Goal: Check status

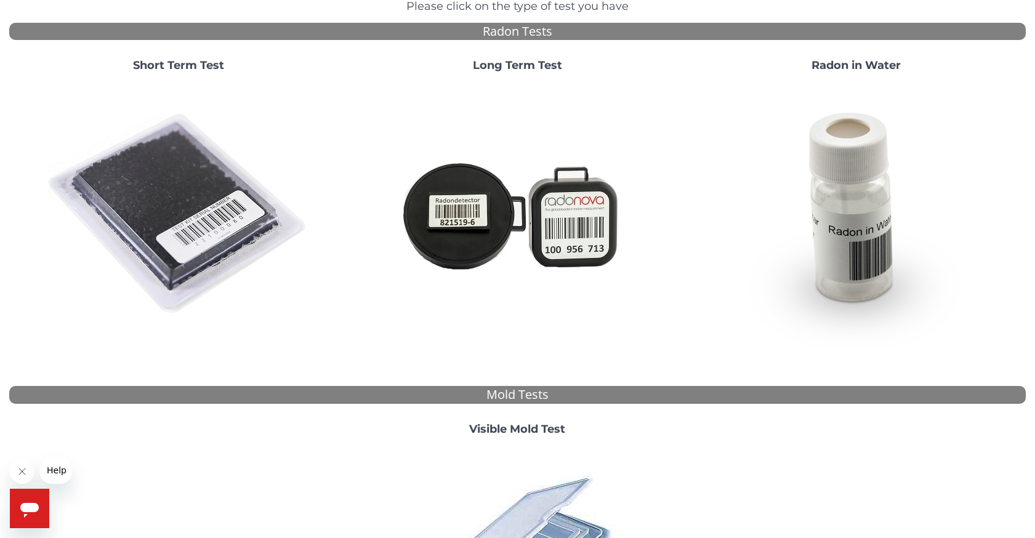
scroll to position [123, 0]
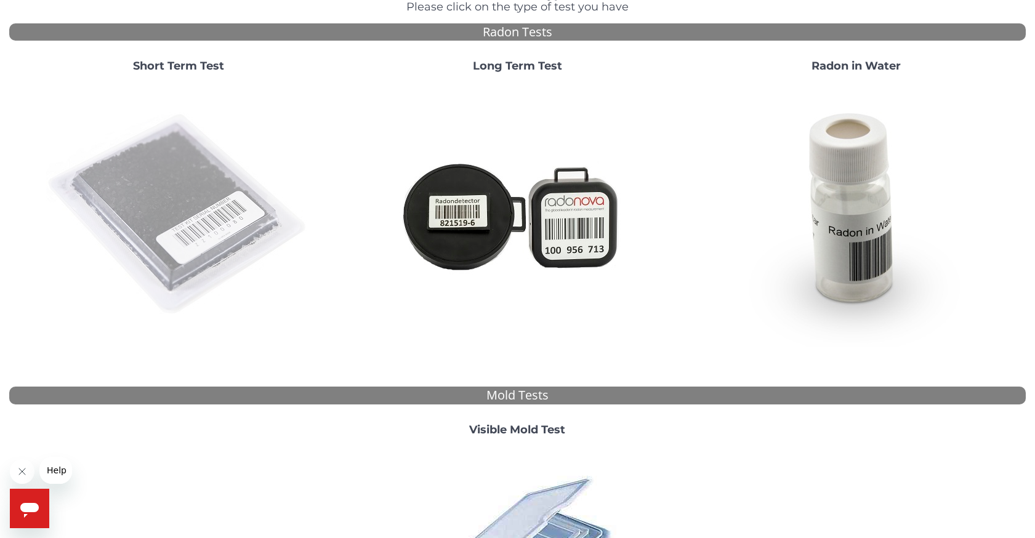
click at [209, 219] on img at bounding box center [178, 215] width 265 height 265
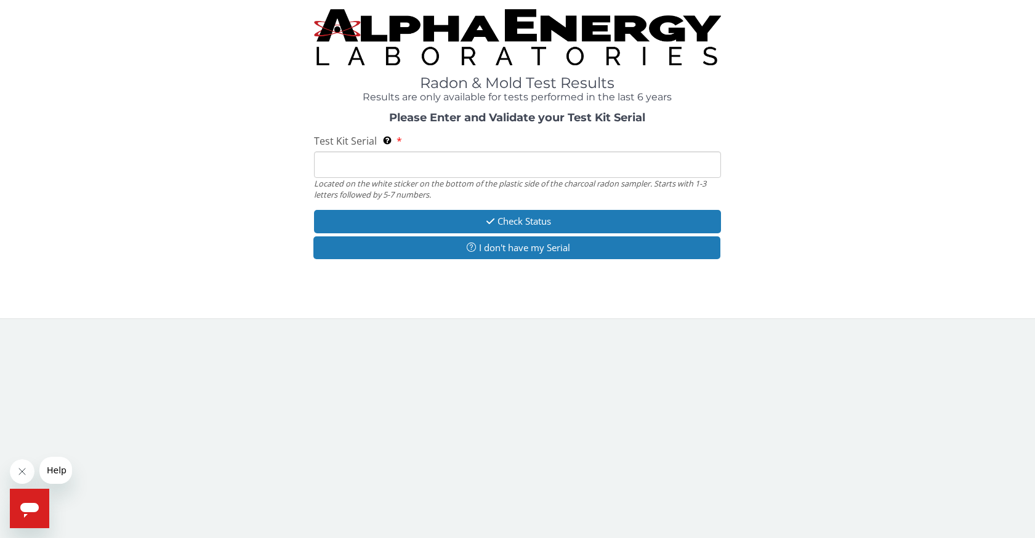
scroll to position [0, 0]
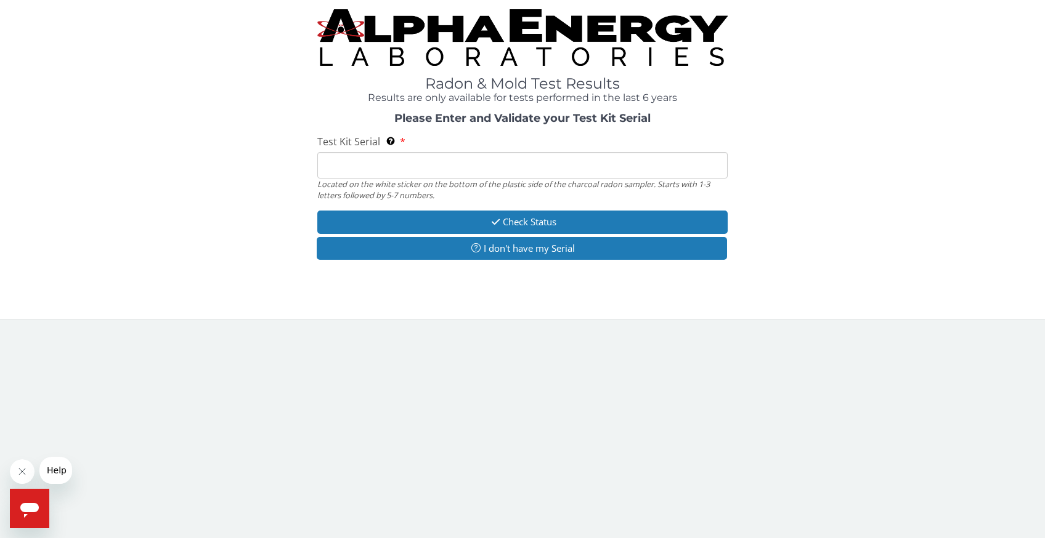
click at [373, 171] on input "Test Kit Serial Located on the white sticker on the bottom of the plastic side …" at bounding box center [522, 165] width 410 height 26
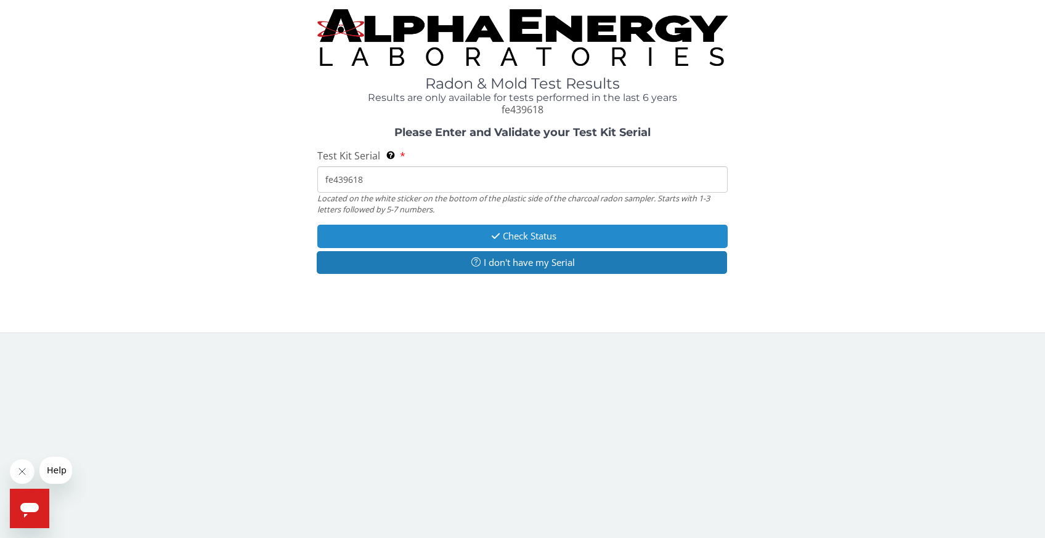
type input "fe439618"
click at [465, 240] on button "Check Status" at bounding box center [522, 236] width 410 height 23
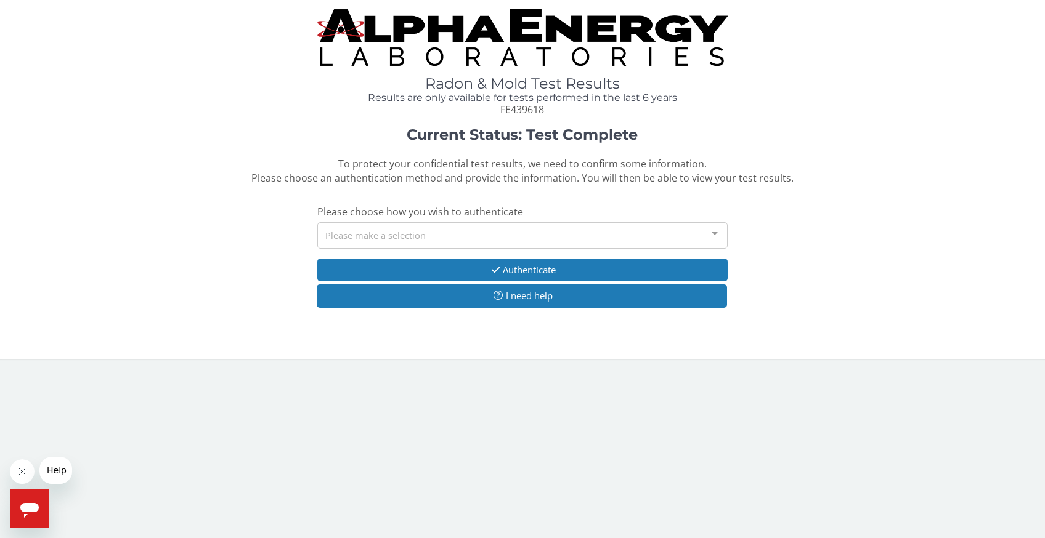
click at [714, 232] on div at bounding box center [714, 234] width 25 height 23
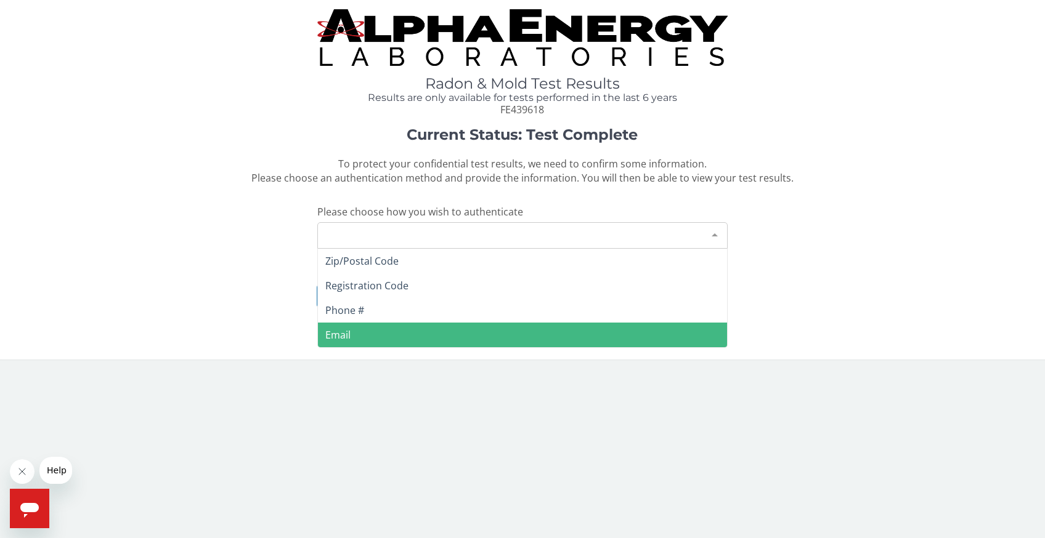
click at [440, 338] on span "Email" at bounding box center [522, 335] width 409 height 25
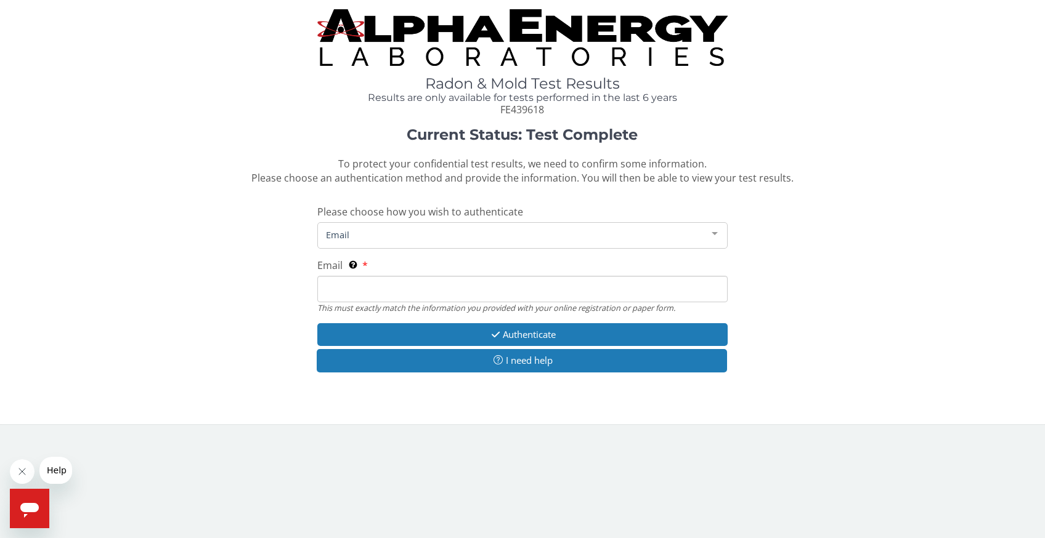
click at [398, 296] on input "Email This must exactly match the information you provided with your online reg…" at bounding box center [522, 289] width 410 height 26
type input "[PERSON_NAME][EMAIL_ADDRESS][DOMAIN_NAME]"
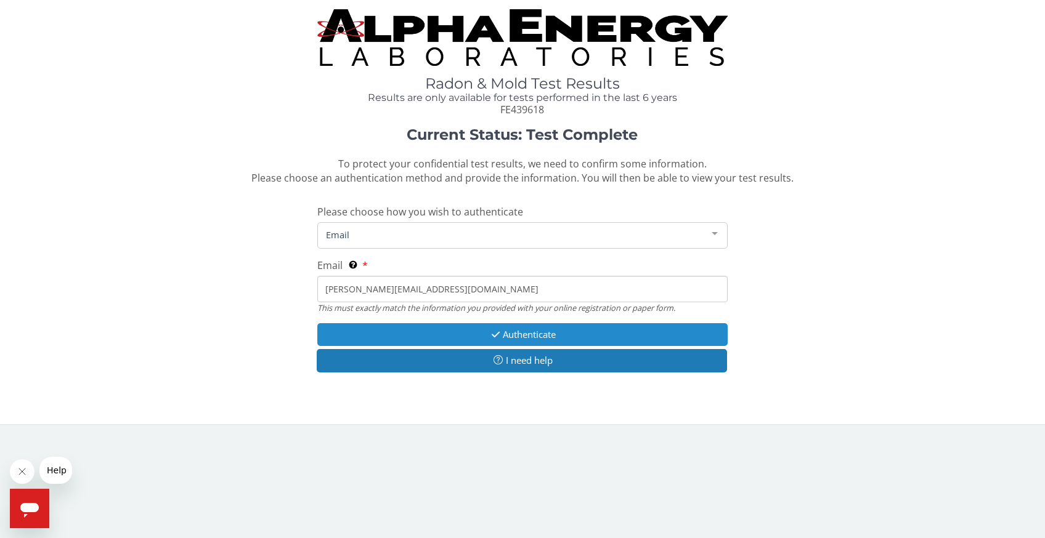
click at [529, 331] on button "Authenticate" at bounding box center [522, 334] width 410 height 23
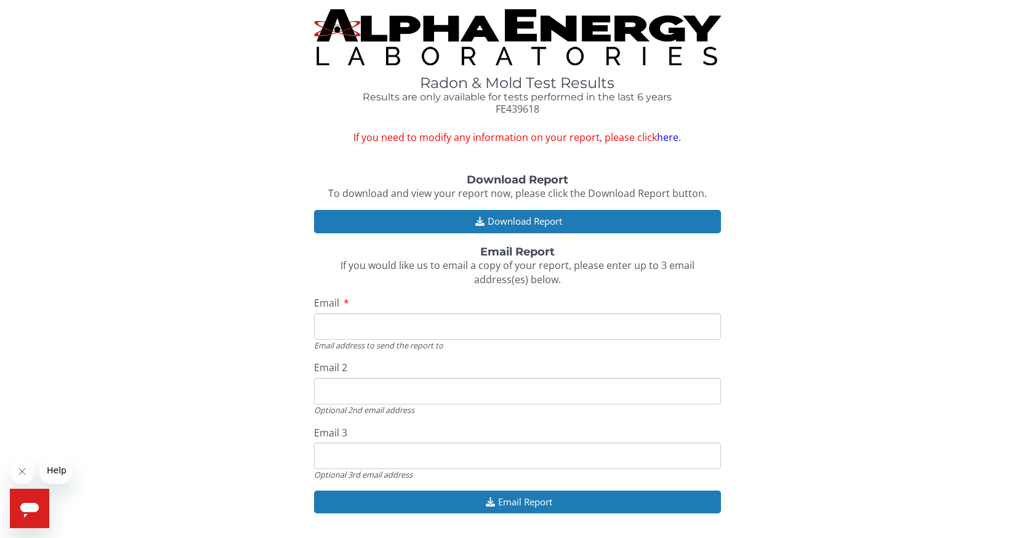
click at [429, 323] on input "Email" at bounding box center [517, 326] width 407 height 26
type input "[PERSON_NAME][EMAIL_ADDRESS][DOMAIN_NAME]"
drag, startPoint x: 495, startPoint y: 394, endPoint x: 308, endPoint y: 411, distance: 188.1
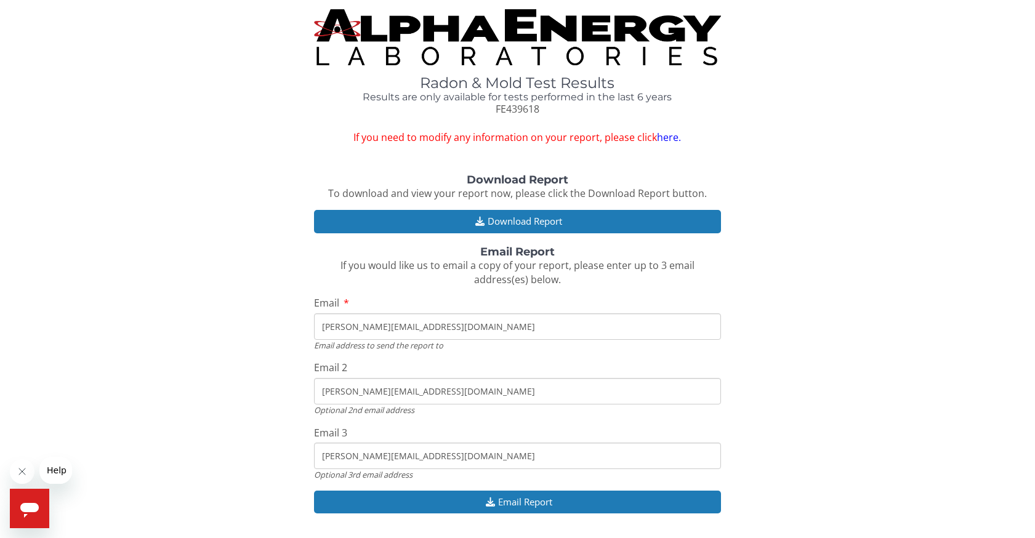
click at [308, 411] on div "Download Report To download and view your report now, please click the Download…" at bounding box center [517, 350] width 1017 height 352
type input "[EMAIL_ADDRESS][DOMAIN_NAME]"
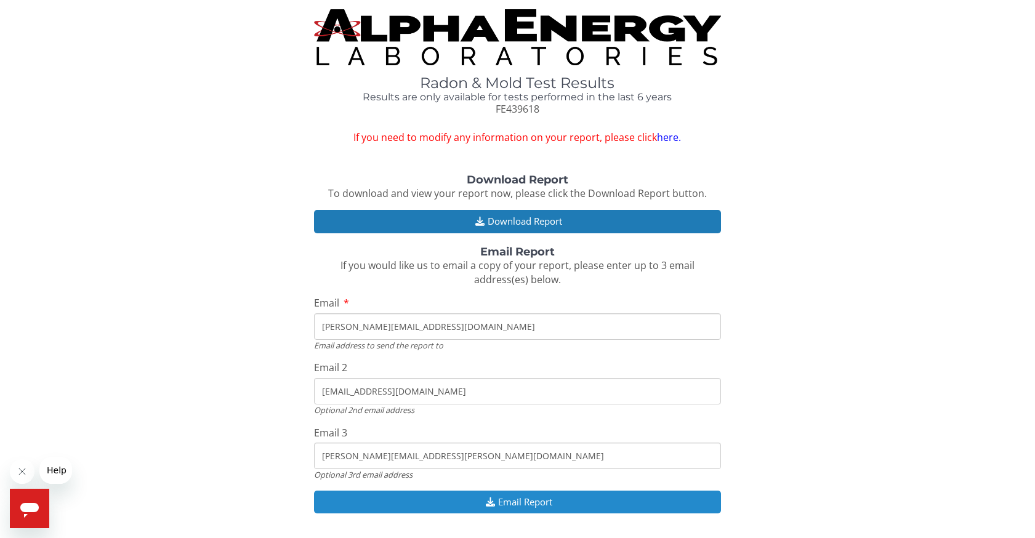
type input "[PERSON_NAME][EMAIL_ADDRESS][PERSON_NAME][DOMAIN_NAME]"
click at [540, 500] on button "Email Report" at bounding box center [517, 502] width 407 height 23
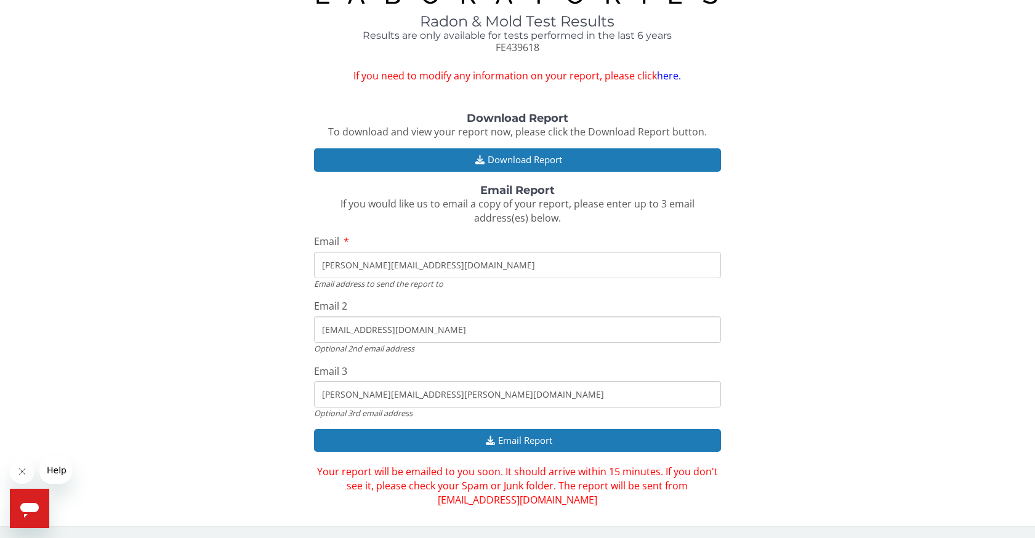
scroll to position [62, 0]
